Goal: Check status: Check status

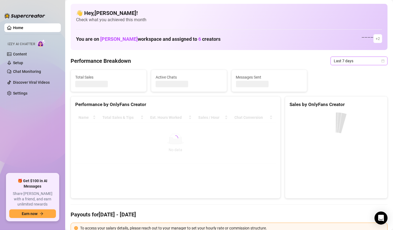
click at [358, 58] on span "Last 7 days" at bounding box center [359, 61] width 51 height 8
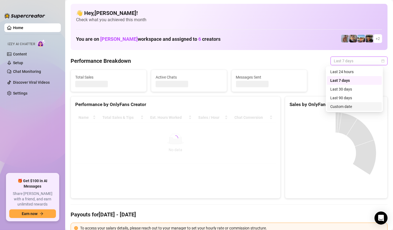
click at [348, 100] on div "Last 90 days" at bounding box center [355, 98] width 48 height 6
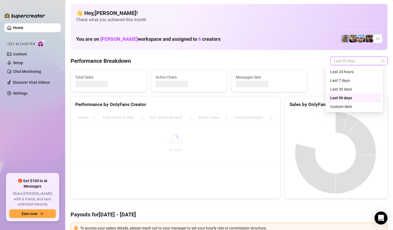
click at [348, 60] on span "Last 90 days" at bounding box center [359, 61] width 51 height 8
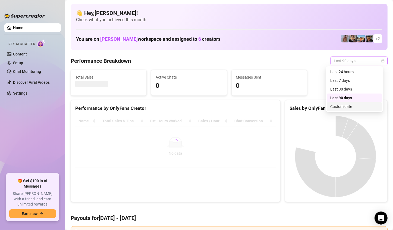
click at [334, 105] on div "Custom date" at bounding box center [355, 107] width 48 height 6
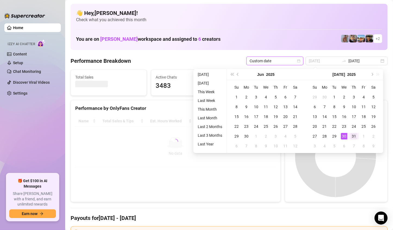
drag, startPoint x: 348, startPoint y: 135, endPoint x: 351, endPoint y: 135, distance: 3.3
click at [349, 135] on tr "27 28 29 30 31 1 2" at bounding box center [344, 136] width 68 height 10
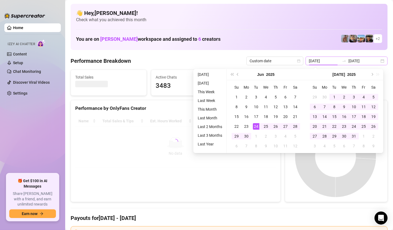
click at [380, 62] on div "[DATE] [DATE]" at bounding box center [347, 61] width 82 height 9
click at [380, 60] on div "[DATE] [DATE]" at bounding box center [347, 61] width 82 height 9
click at [374, 74] on button "Next month (PageDown)" at bounding box center [372, 74] width 6 height 11
click at [372, 73] on span "Next month (PageDown)" at bounding box center [372, 74] width 3 height 3
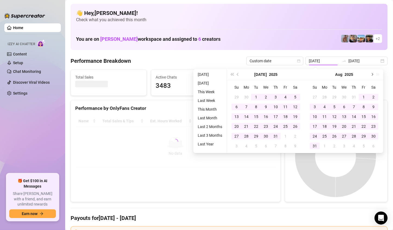
click at [372, 73] on span "Next month (PageDown)" at bounding box center [372, 74] width 3 height 3
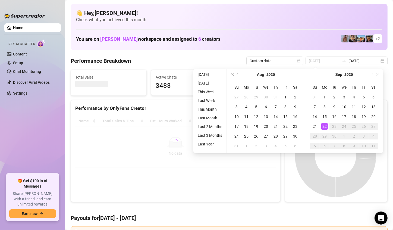
type input "[DATE]"
click at [324, 124] on div "22" at bounding box center [325, 126] width 7 height 7
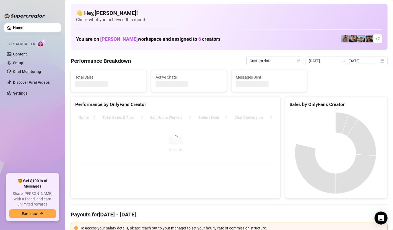
type input "[DATE]"
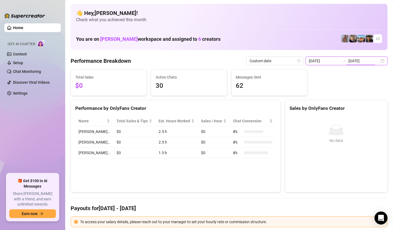
click at [368, 63] on input "[DATE]" at bounding box center [364, 61] width 31 height 6
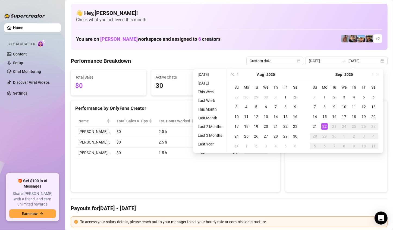
click at [180, 172] on div "Performance by OnlyFans Creator Name Total Sales & Tips Est. Hours Worked Sales…" at bounding box center [176, 146] width 210 height 92
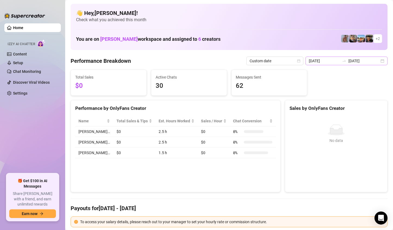
click at [376, 60] on div "[DATE] [DATE]" at bounding box center [347, 61] width 82 height 9
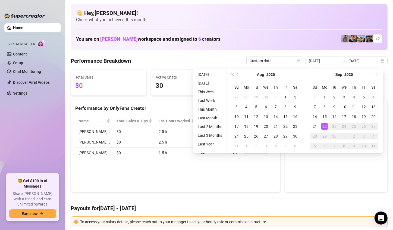
drag, startPoint x: 314, startPoint y: 128, endPoint x: 316, endPoint y: 126, distance: 2.8
click at [314, 128] on div "21" at bounding box center [315, 126] width 7 height 7
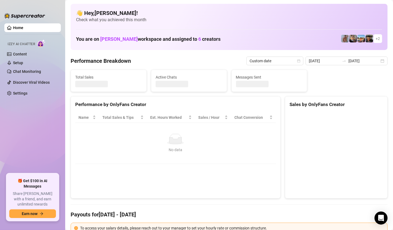
type input "[DATE]"
click at [316, 126] on canvas at bounding box center [336, 153] width 92 height 82
type input "[DATE]"
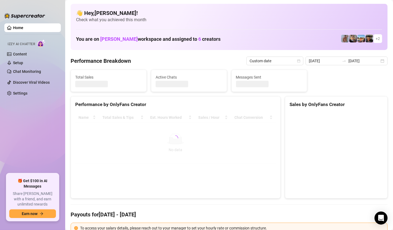
click at [316, 126] on canvas at bounding box center [336, 153] width 92 height 82
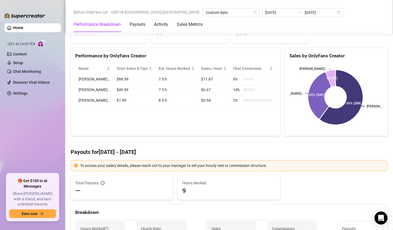
scroll to position [27, 0]
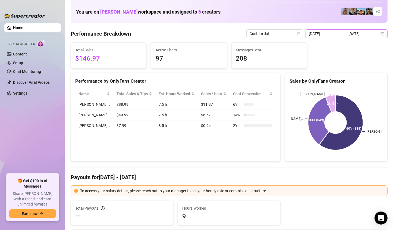
click at [380, 31] on div "[DATE] [DATE]" at bounding box center [347, 33] width 82 height 9
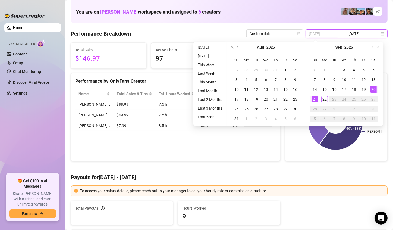
type input "[DATE]"
click at [373, 89] on div "20" at bounding box center [373, 89] width 7 height 7
click at [373, 89] on rect at bounding box center [336, 123] width 92 height 68
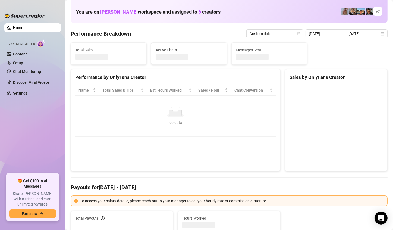
type input "[DATE]"
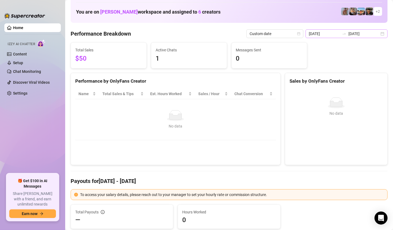
click at [377, 32] on div "[DATE] [DATE]" at bounding box center [347, 33] width 82 height 9
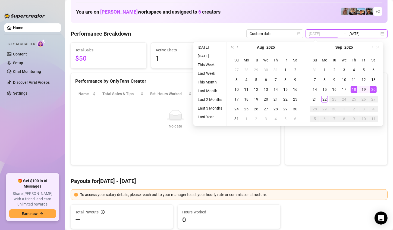
type input "[DATE]"
click at [353, 87] on div "18" at bounding box center [354, 89] width 7 height 7
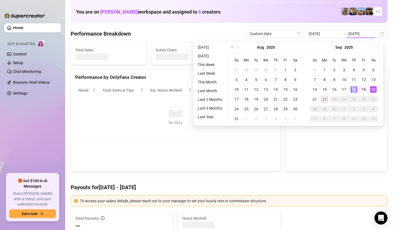
type input "[DATE]"
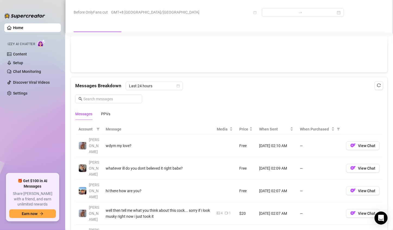
scroll to position [387, 0]
